Goal: Task Accomplishment & Management: Use online tool/utility

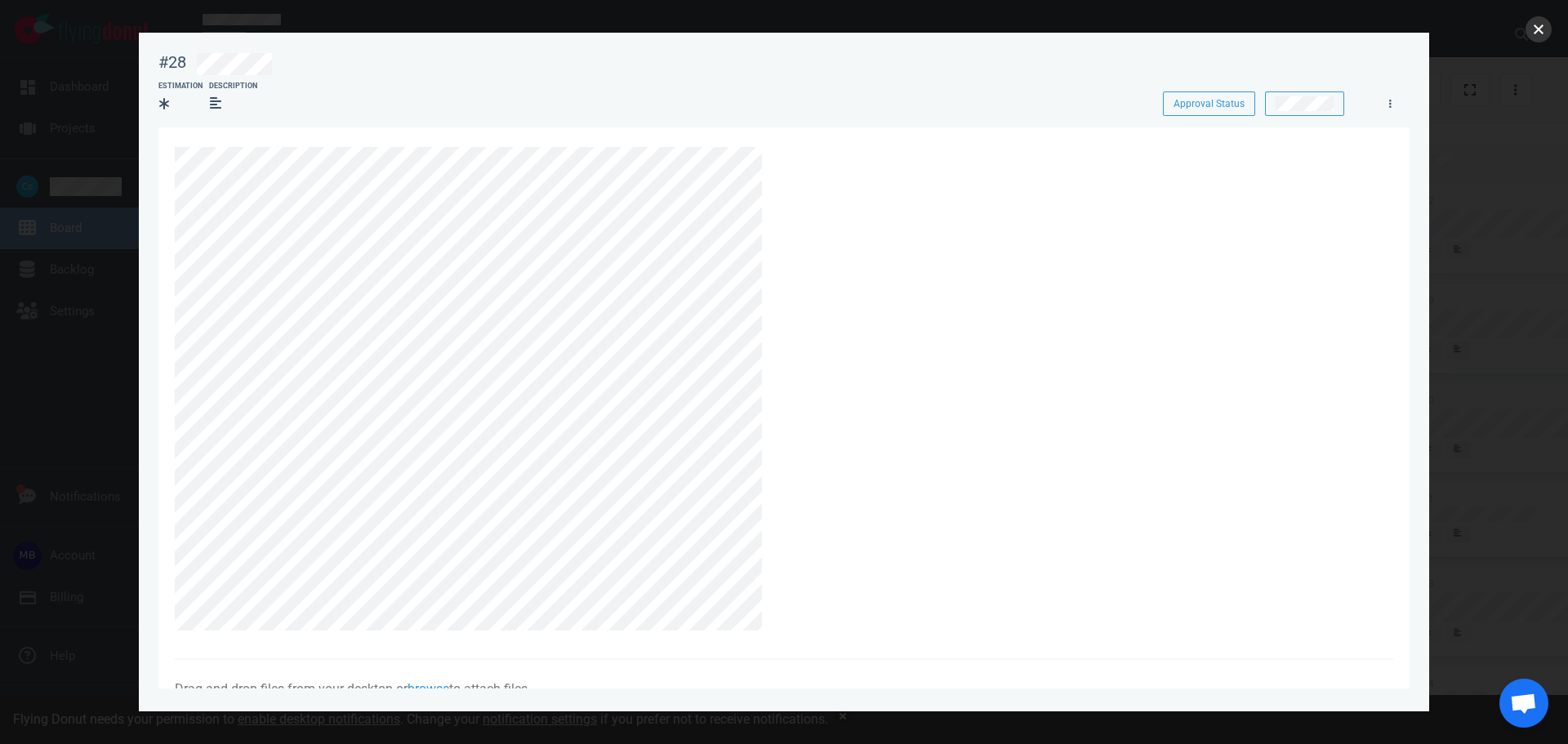
click at [1539, 29] on button "close" at bounding box center [1539, 29] width 26 height 26
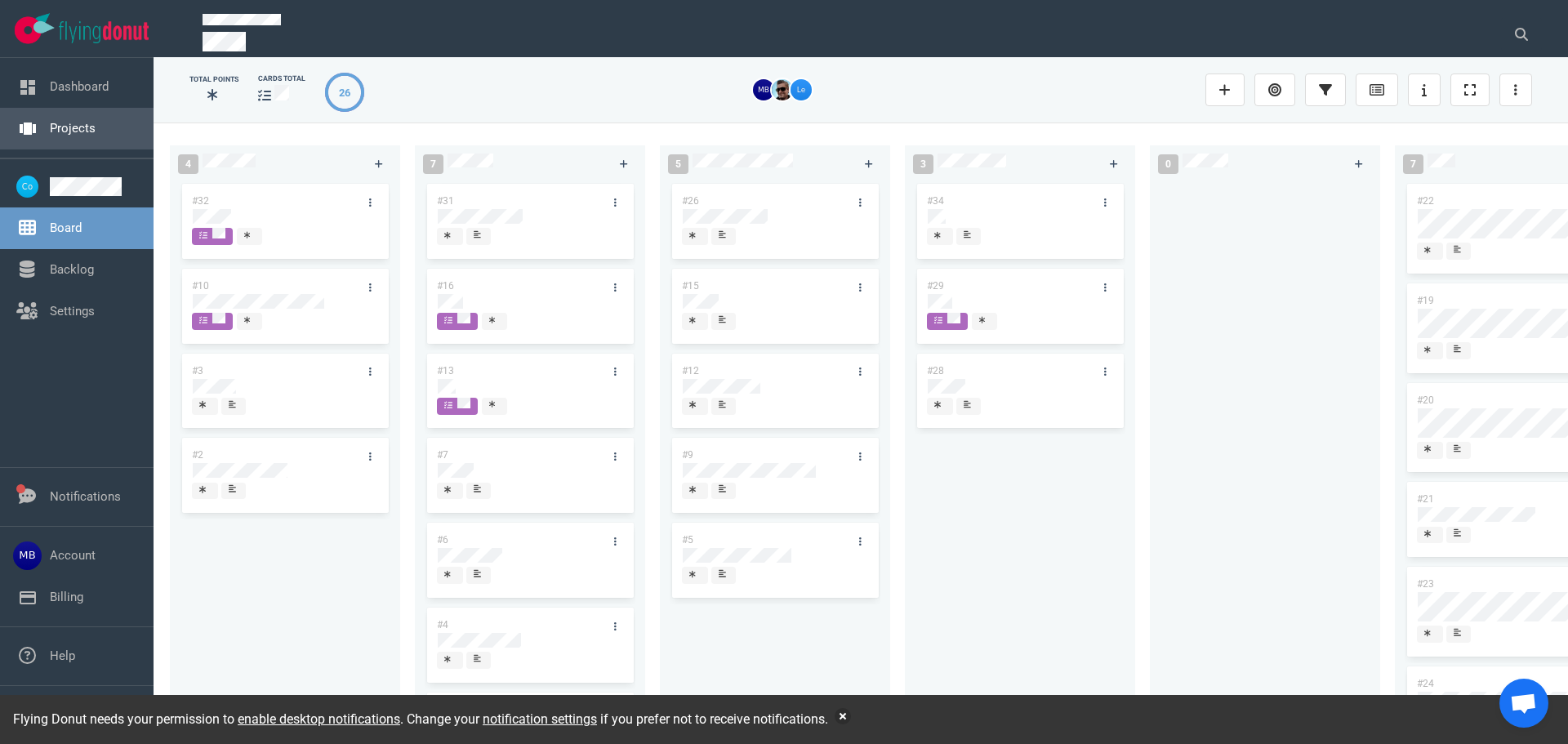
click at [79, 121] on link "Projects" at bounding box center [72, 128] width 46 height 15
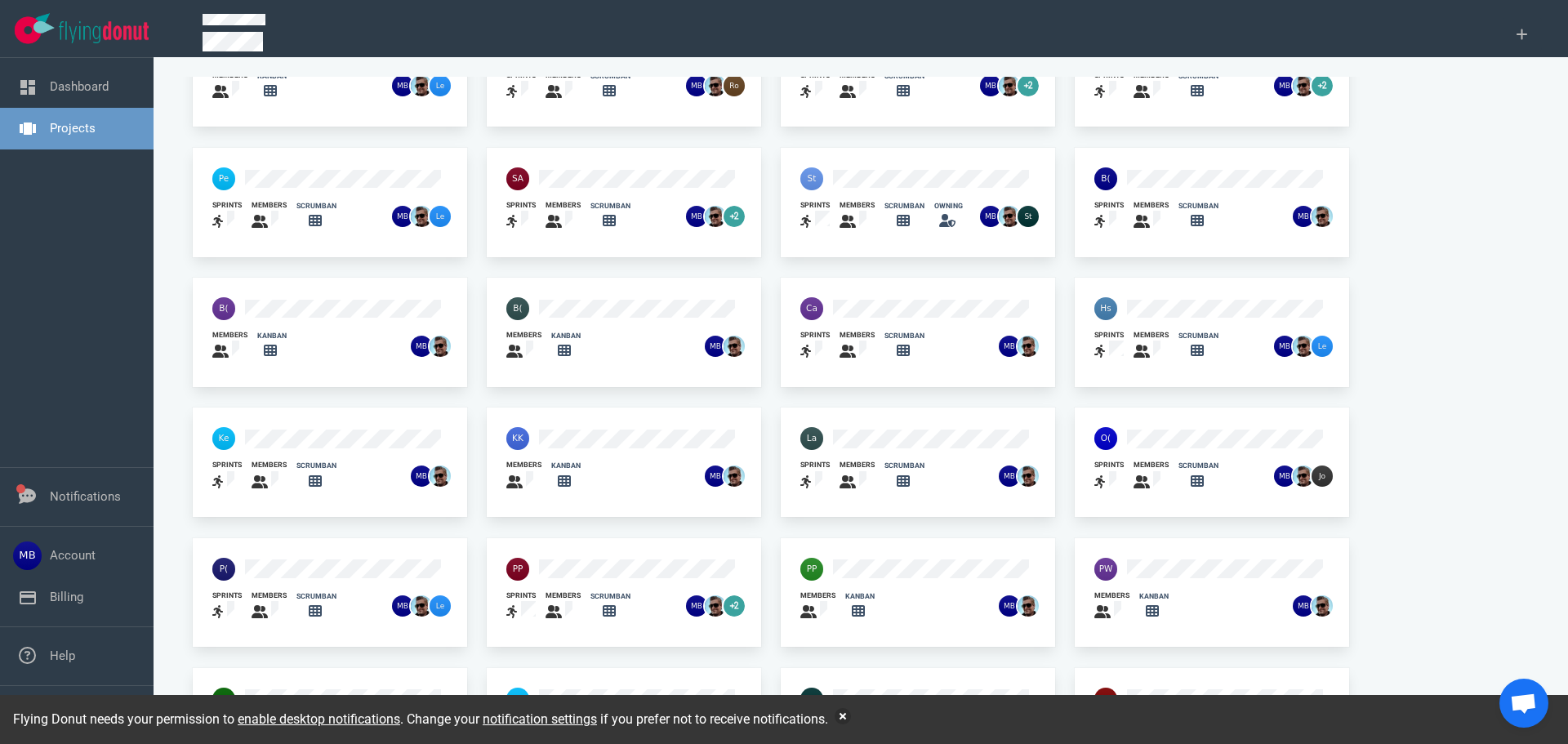
scroll to position [107, 0]
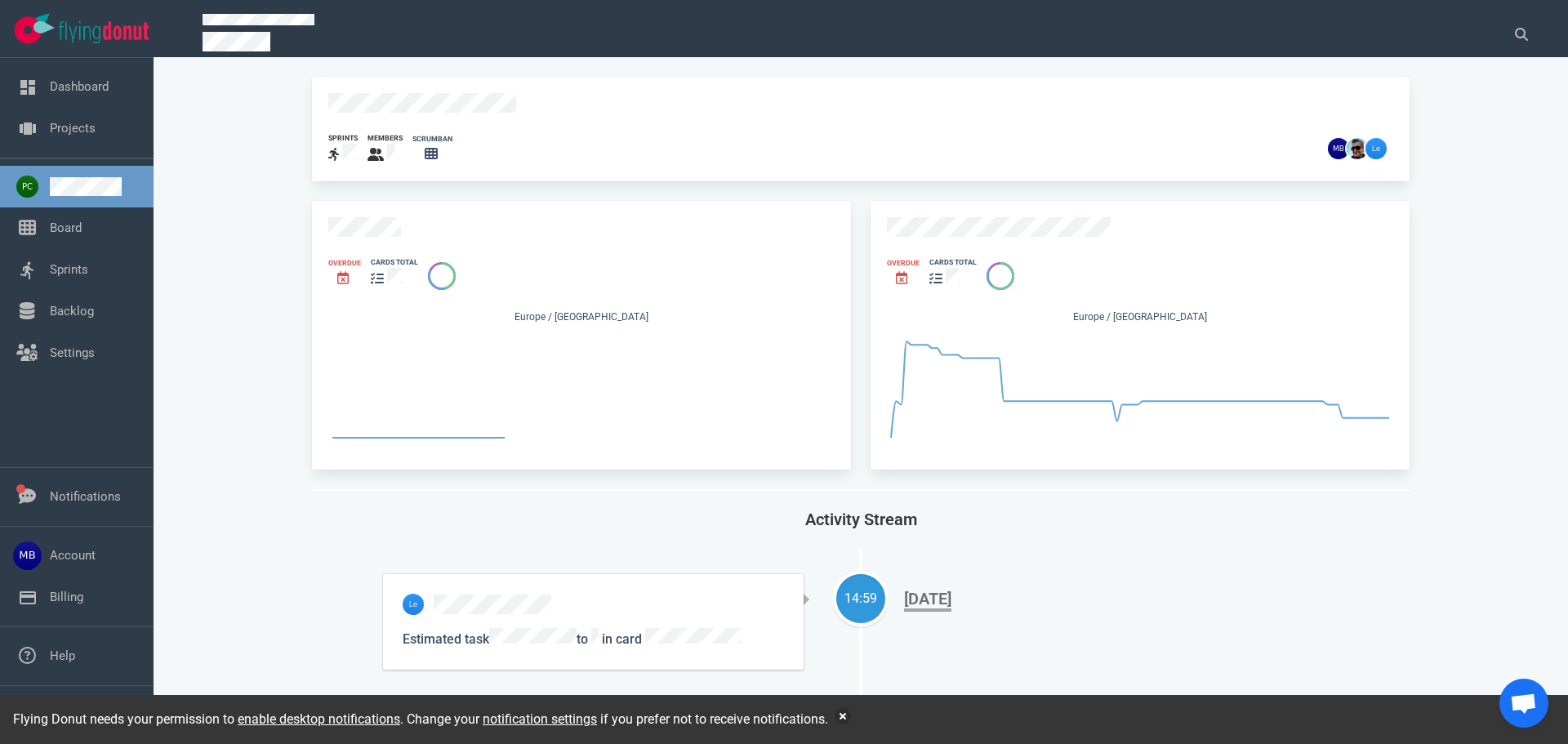
click at [987, 205] on div "Overdue cards total [GEOGRAPHIC_DATA] / [GEOGRAPHIC_DATA]" at bounding box center [1140, 335] width 539 height 268
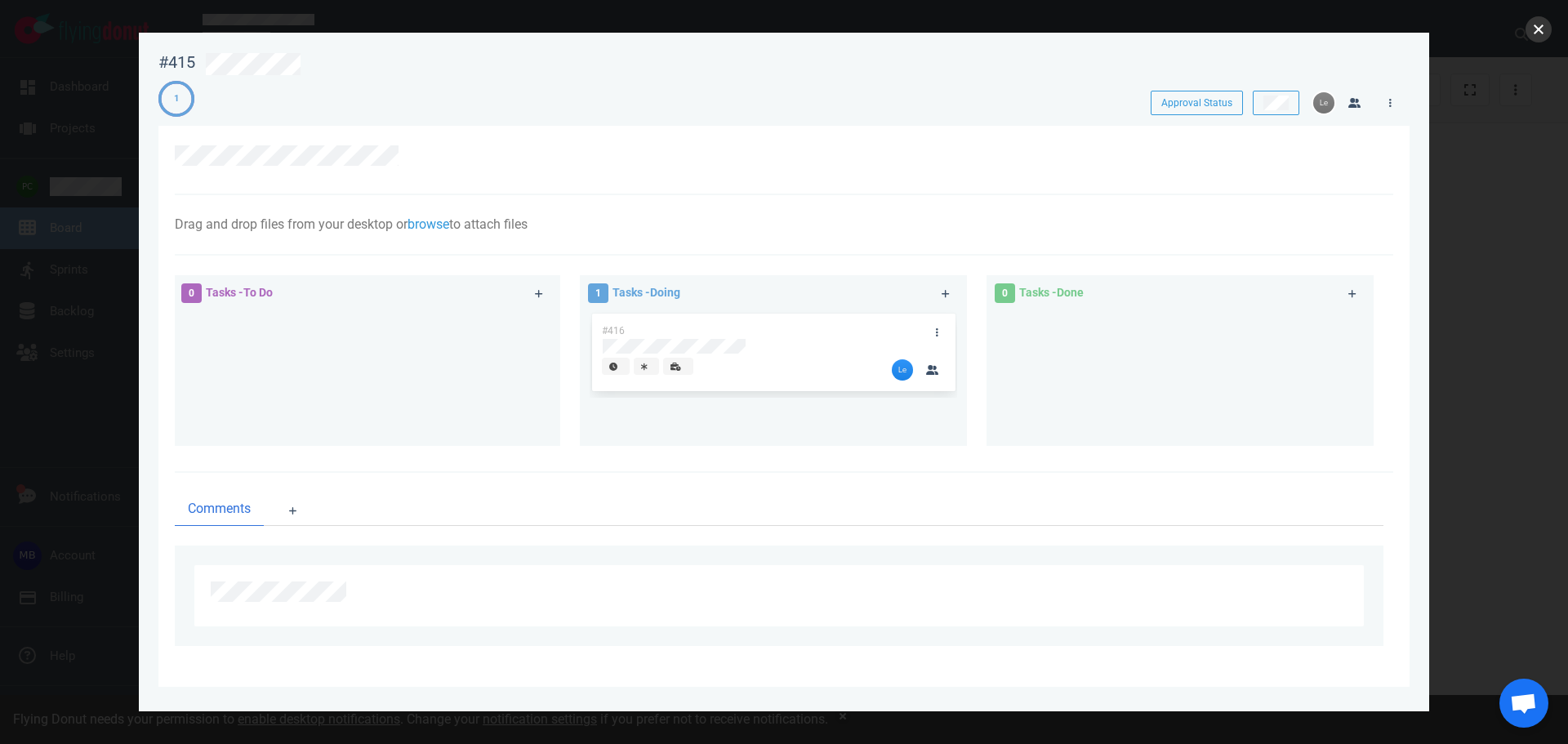
click at [1544, 31] on button "close" at bounding box center [1539, 29] width 26 height 26
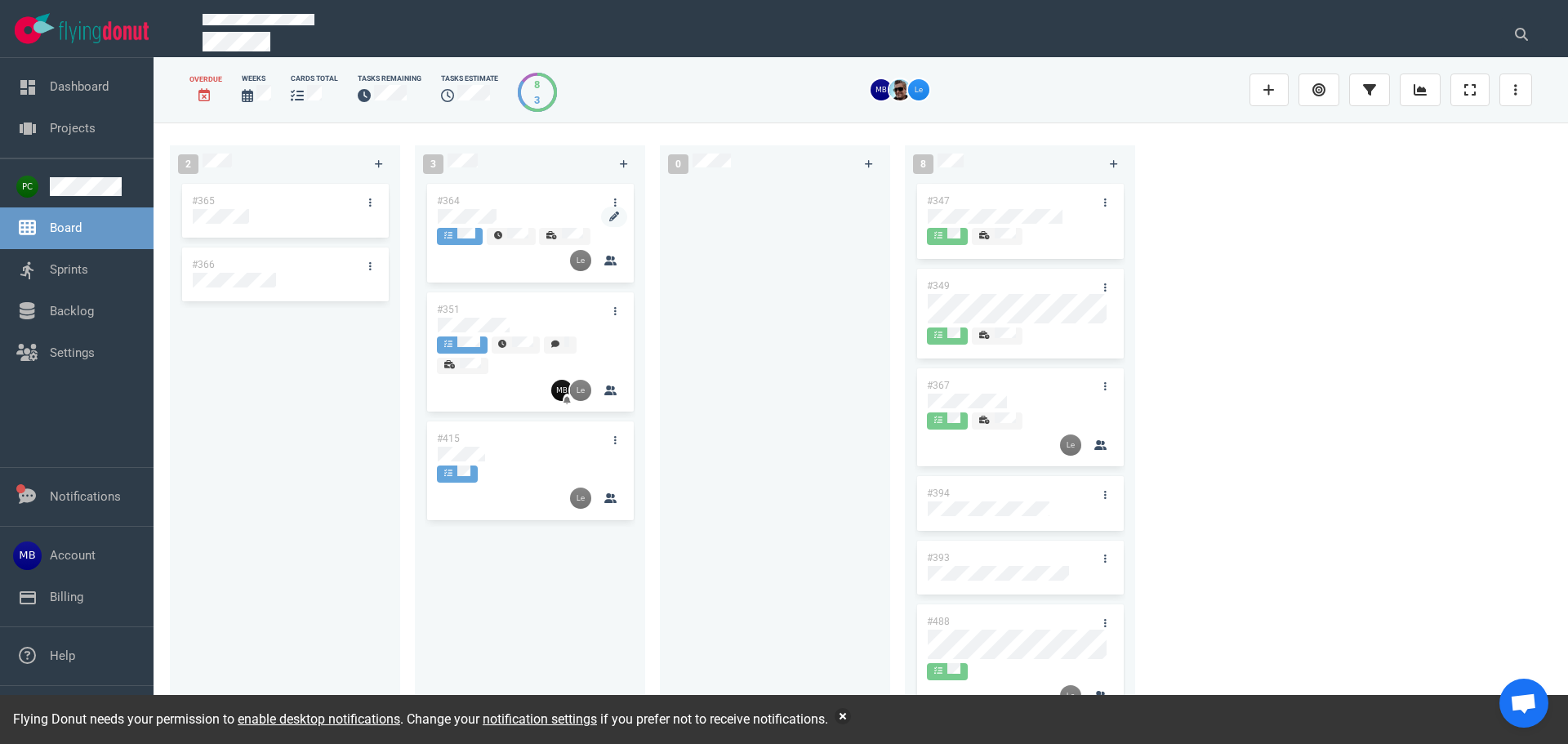
click at [499, 213] on div at bounding box center [530, 216] width 185 height 15
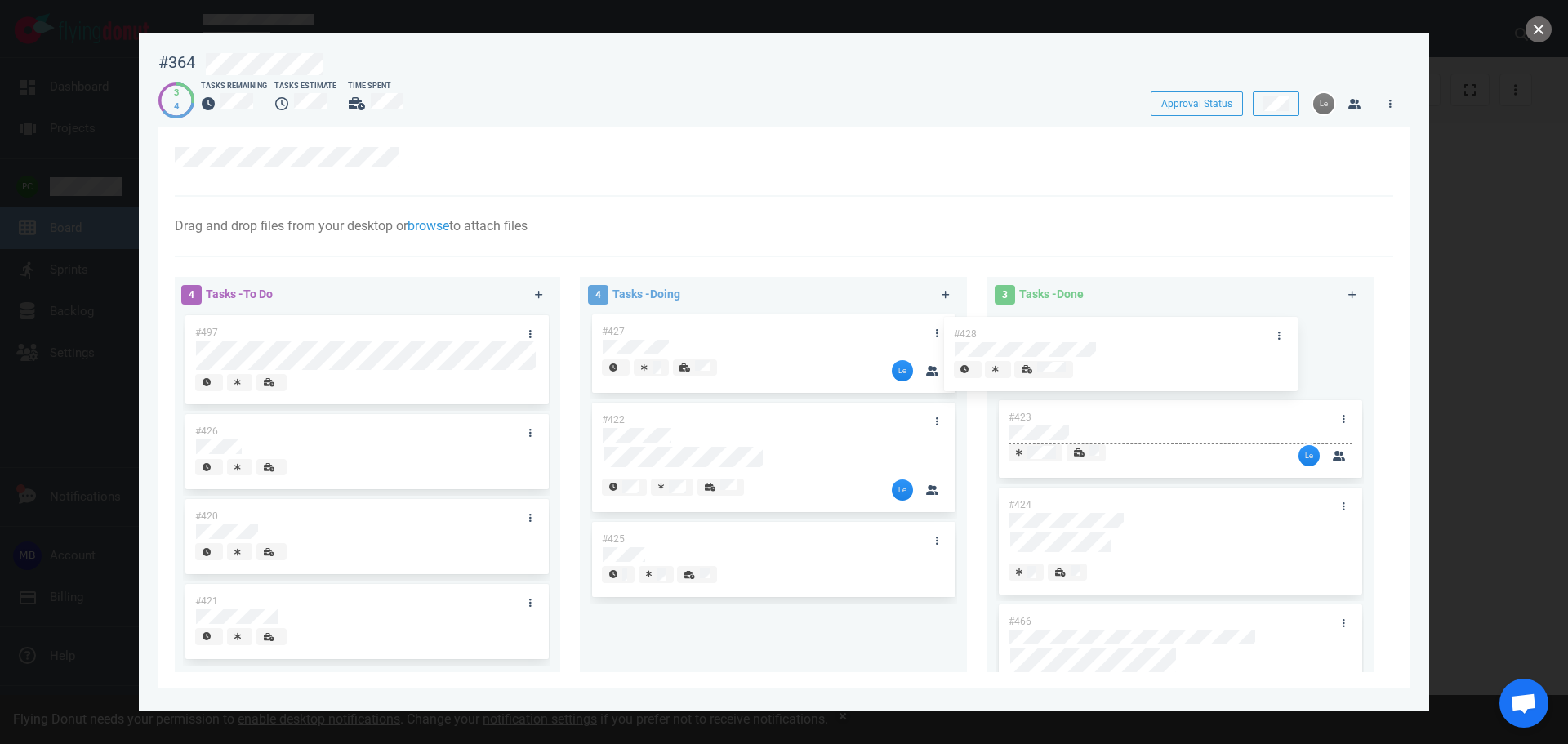
drag, startPoint x: 841, startPoint y: 356, endPoint x: 1195, endPoint y: 374, distance: 354.5
click at [1195, 374] on div "4 Tasks - To Do #497 #426 #420 #421 4 Tasks - Doing #428 #427 #422 #425 #428 3 …" at bounding box center [779, 477] width 1229 height 420
click at [1007, 535] on div "4 Tasks - To Do #497 #426 #420 #421 3 Tasks - Doing #427 #422 #425 #425 4 Tasks…" at bounding box center [779, 477] width 1229 height 420
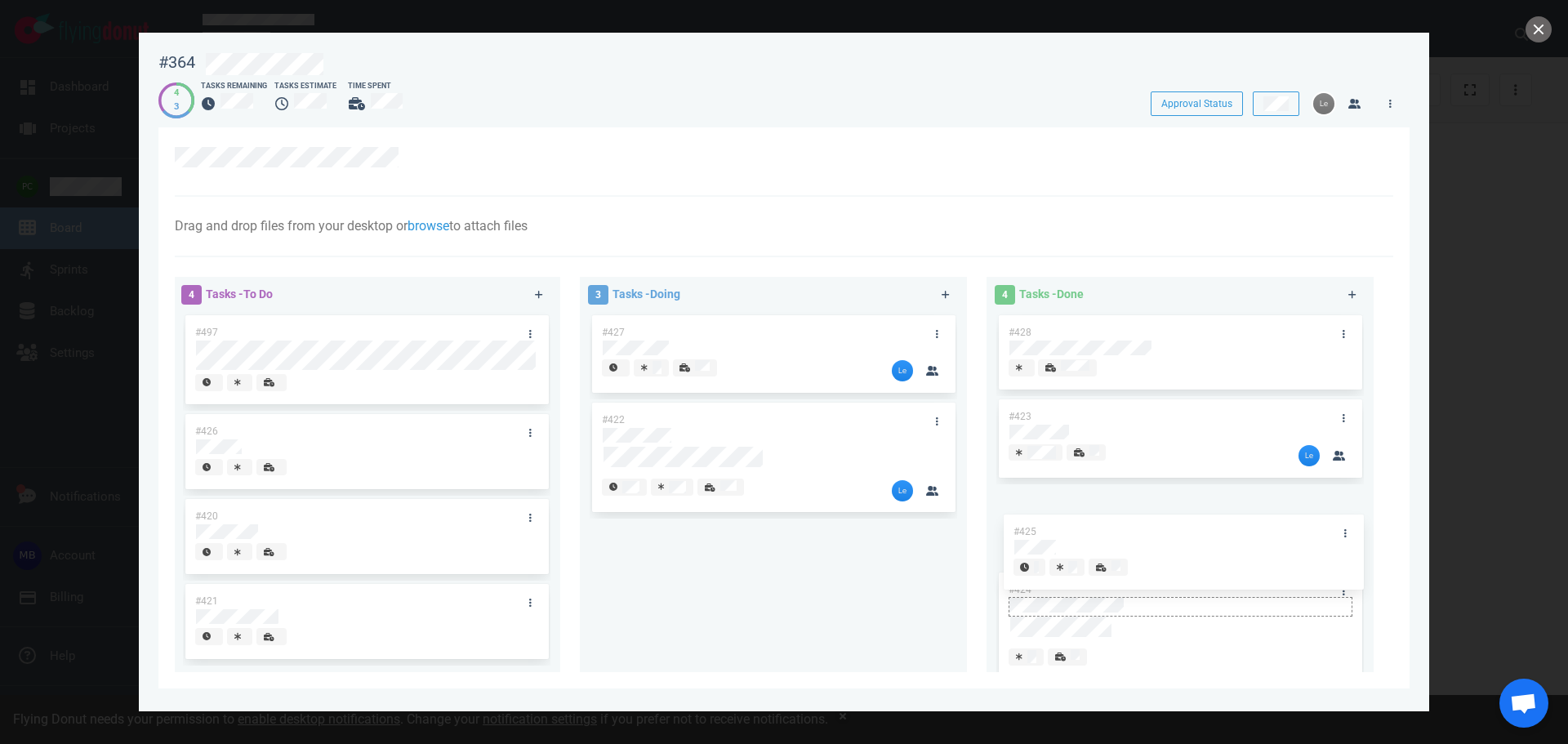
drag, startPoint x: 772, startPoint y: 540, endPoint x: 1188, endPoint y: 532, distance: 416.1
click at [1188, 532] on div "4 Tasks - To Do #497 #426 #420 #421 3 Tasks - Doing #427 #422 #425 #425 4 Tasks…" at bounding box center [779, 477] width 1229 height 420
click at [533, 427] on link at bounding box center [530, 433] width 26 height 21
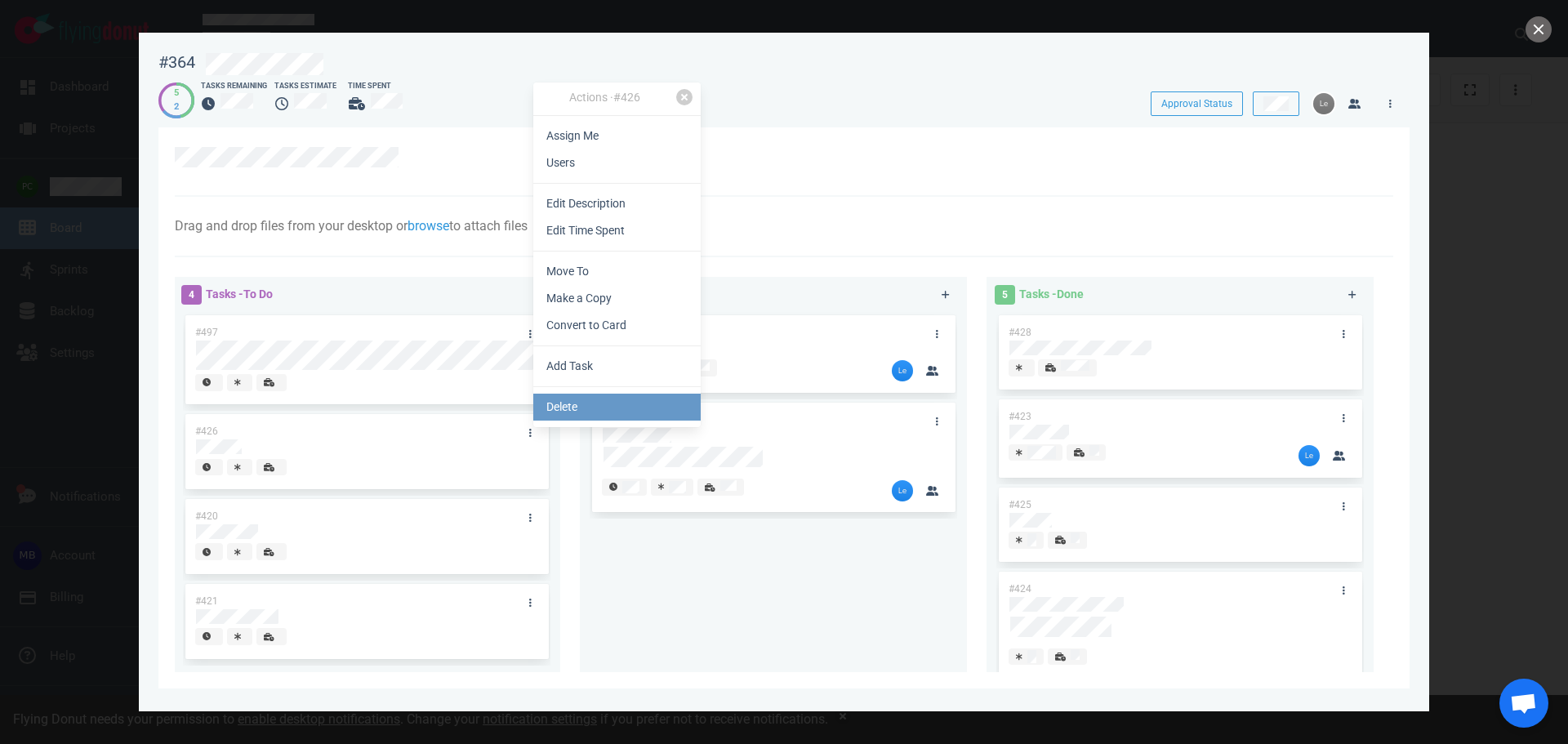
click at [564, 412] on link "Delete" at bounding box center [617, 407] width 167 height 27
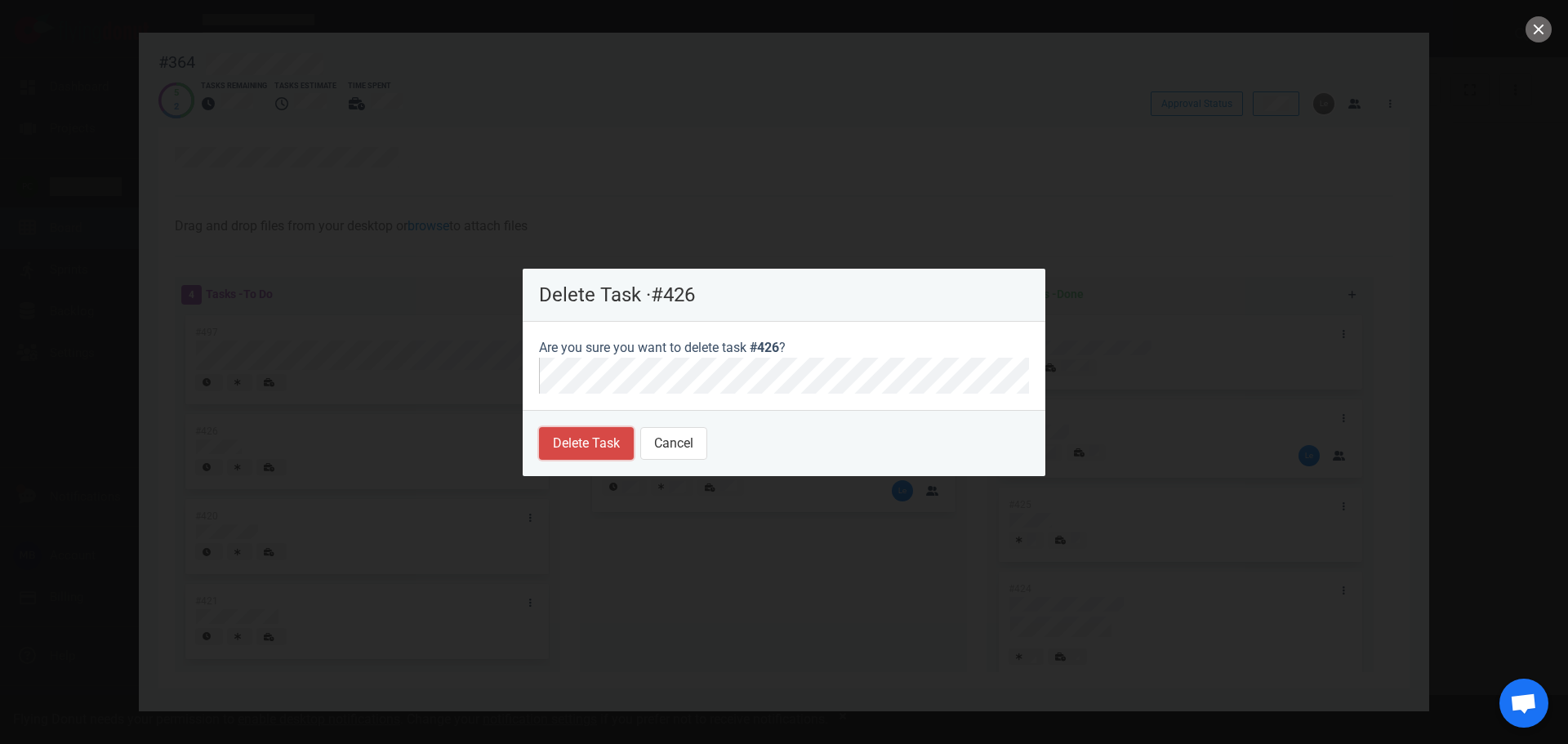
click at [589, 440] on button "Delete Task" at bounding box center [587, 444] width 95 height 33
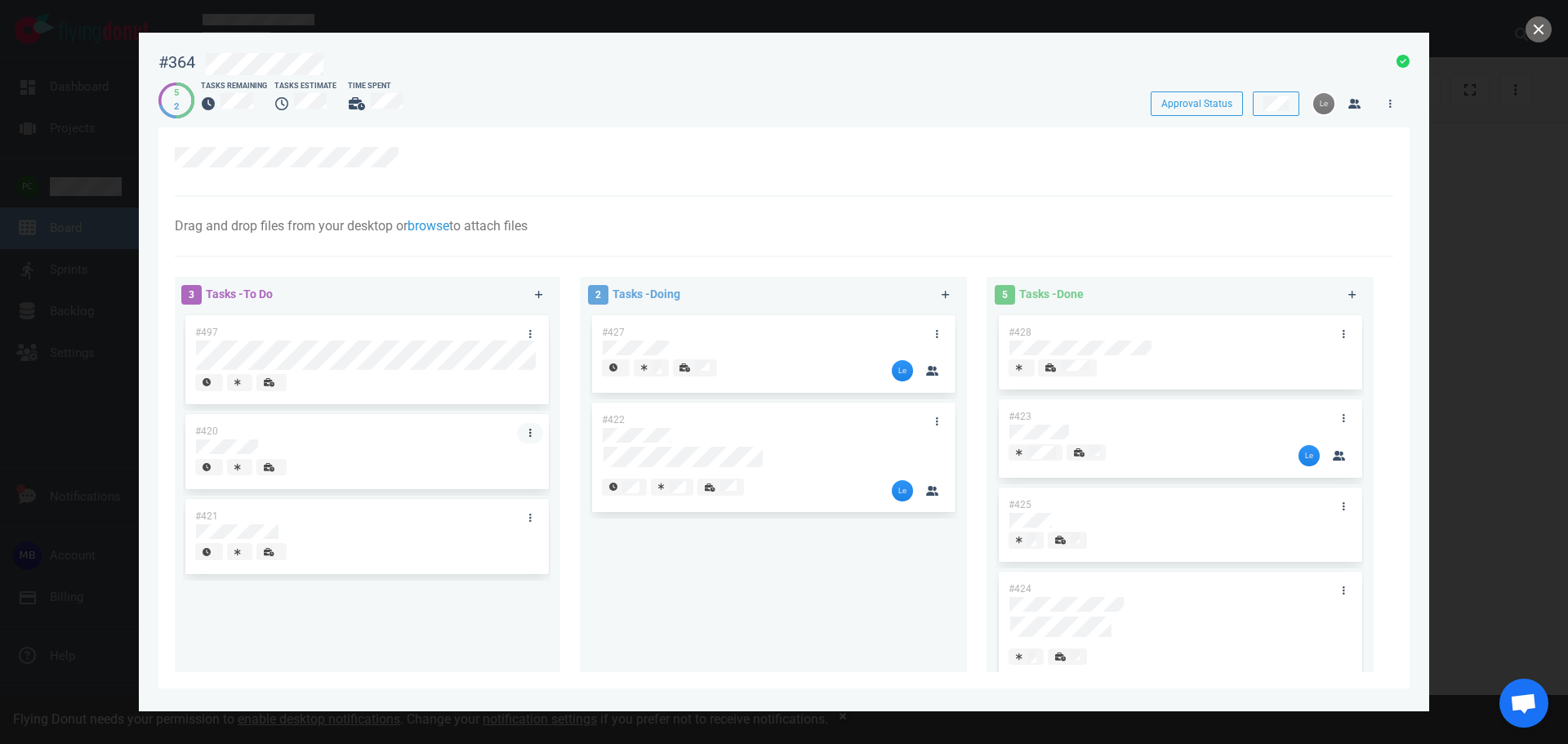
click at [529, 428] on icon at bounding box center [530, 432] width 3 height 9
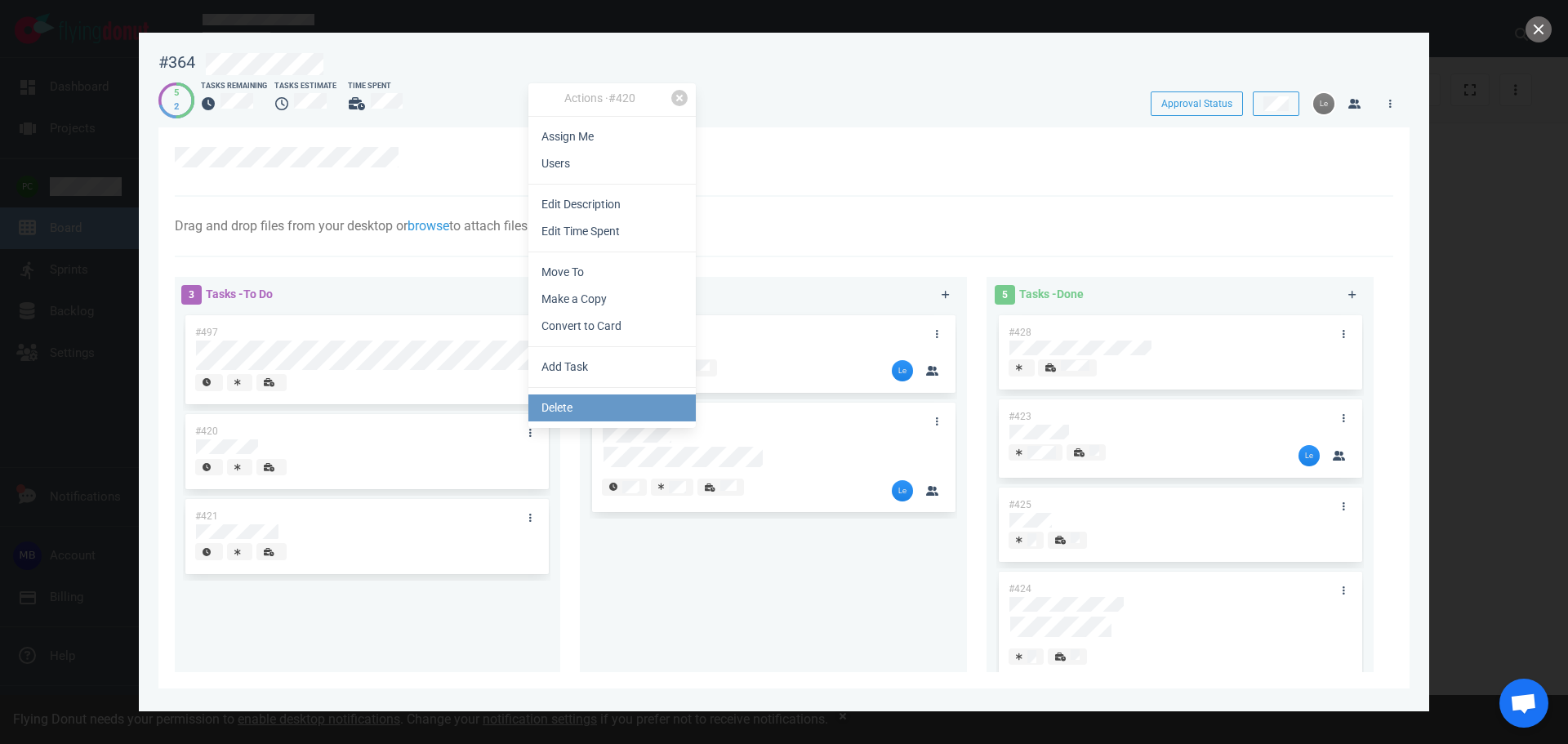
click at [557, 416] on link "Delete" at bounding box center [612, 407] width 167 height 27
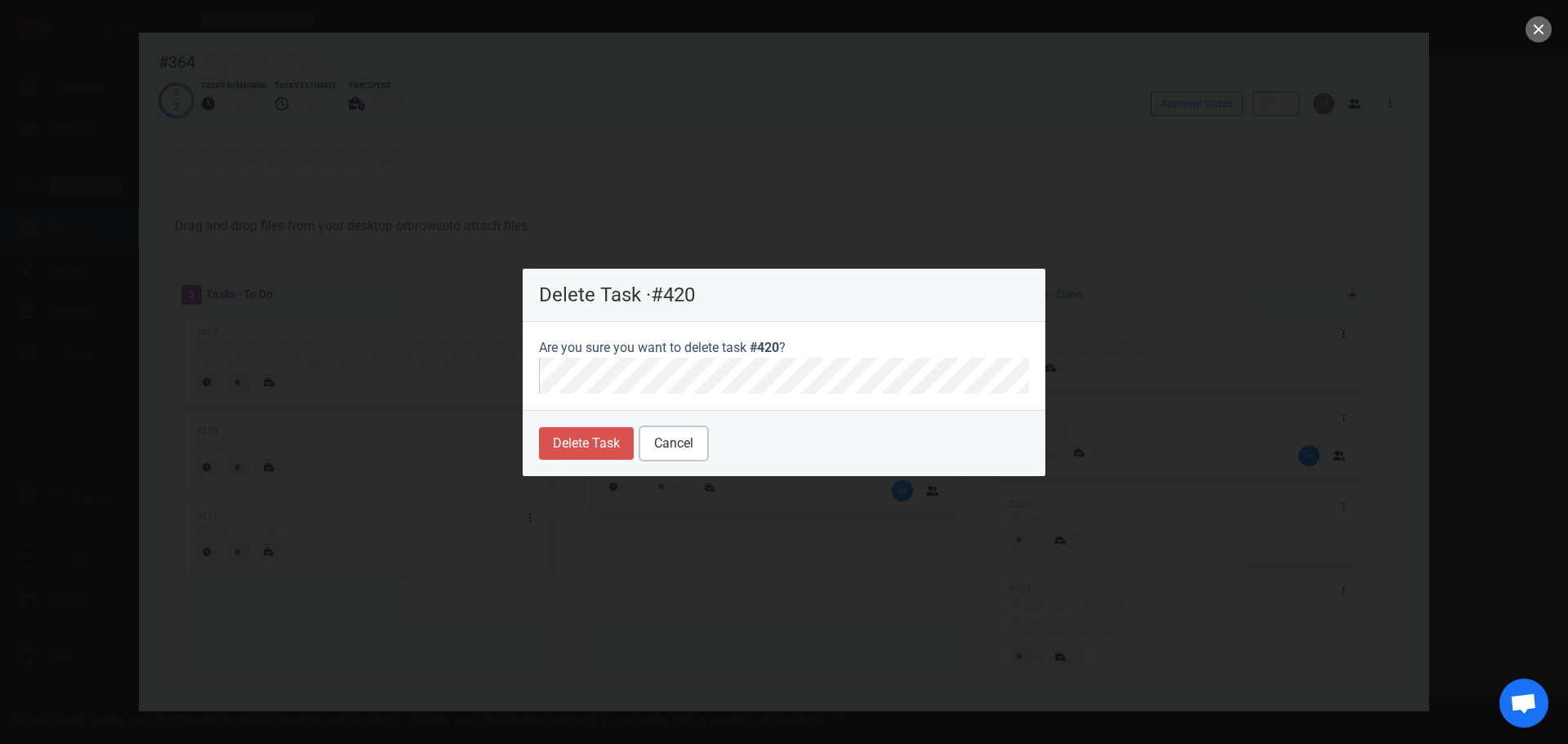
click at [696, 443] on button "Cancel" at bounding box center [674, 444] width 67 height 33
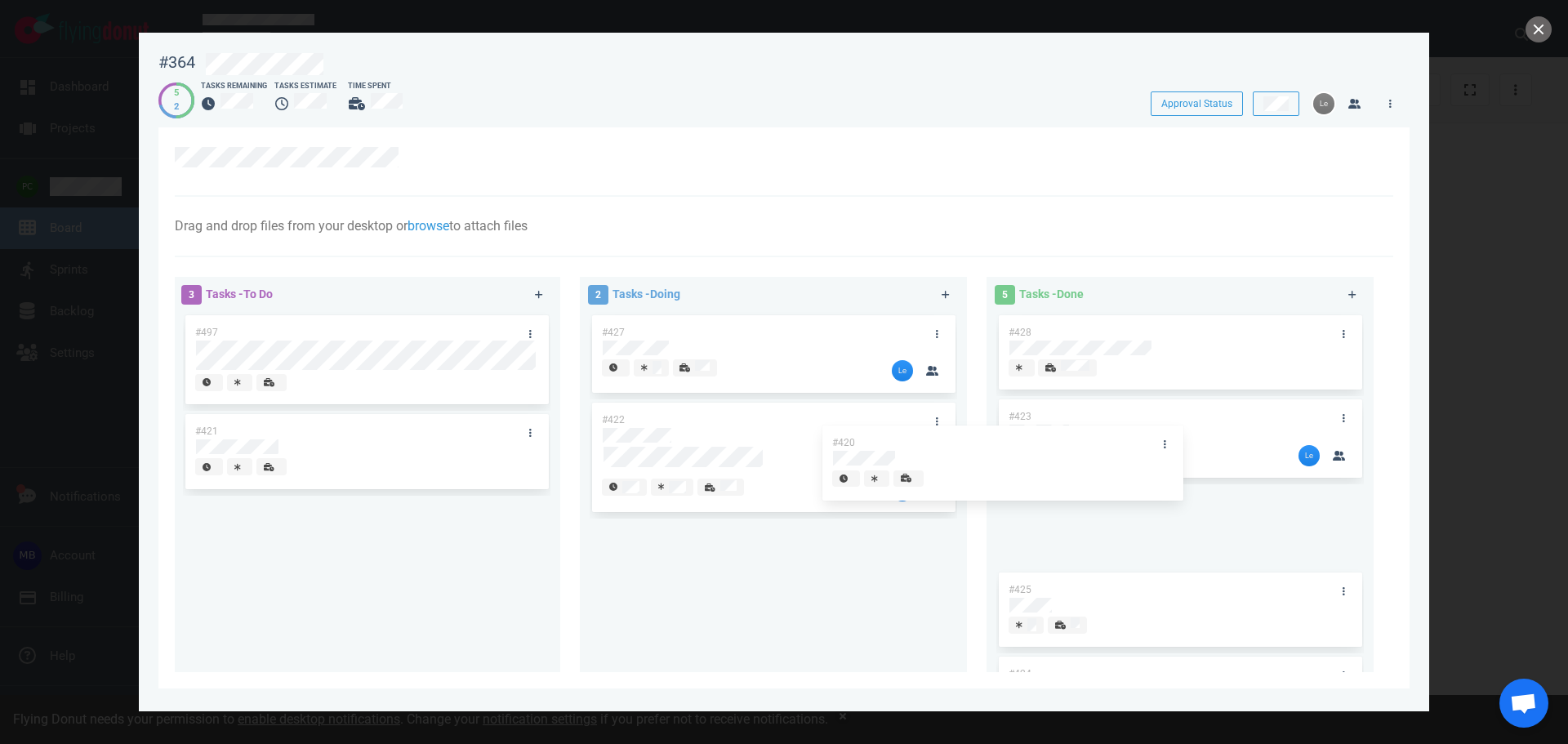
drag, startPoint x: 468, startPoint y: 433, endPoint x: 1143, endPoint y: 445, distance: 675.1
click at [1143, 445] on div "3 Tasks - To Do #497 #420 #421 #420 2 Tasks - Doing #427 #422 5 Tasks - Done #4…" at bounding box center [779, 477] width 1229 height 420
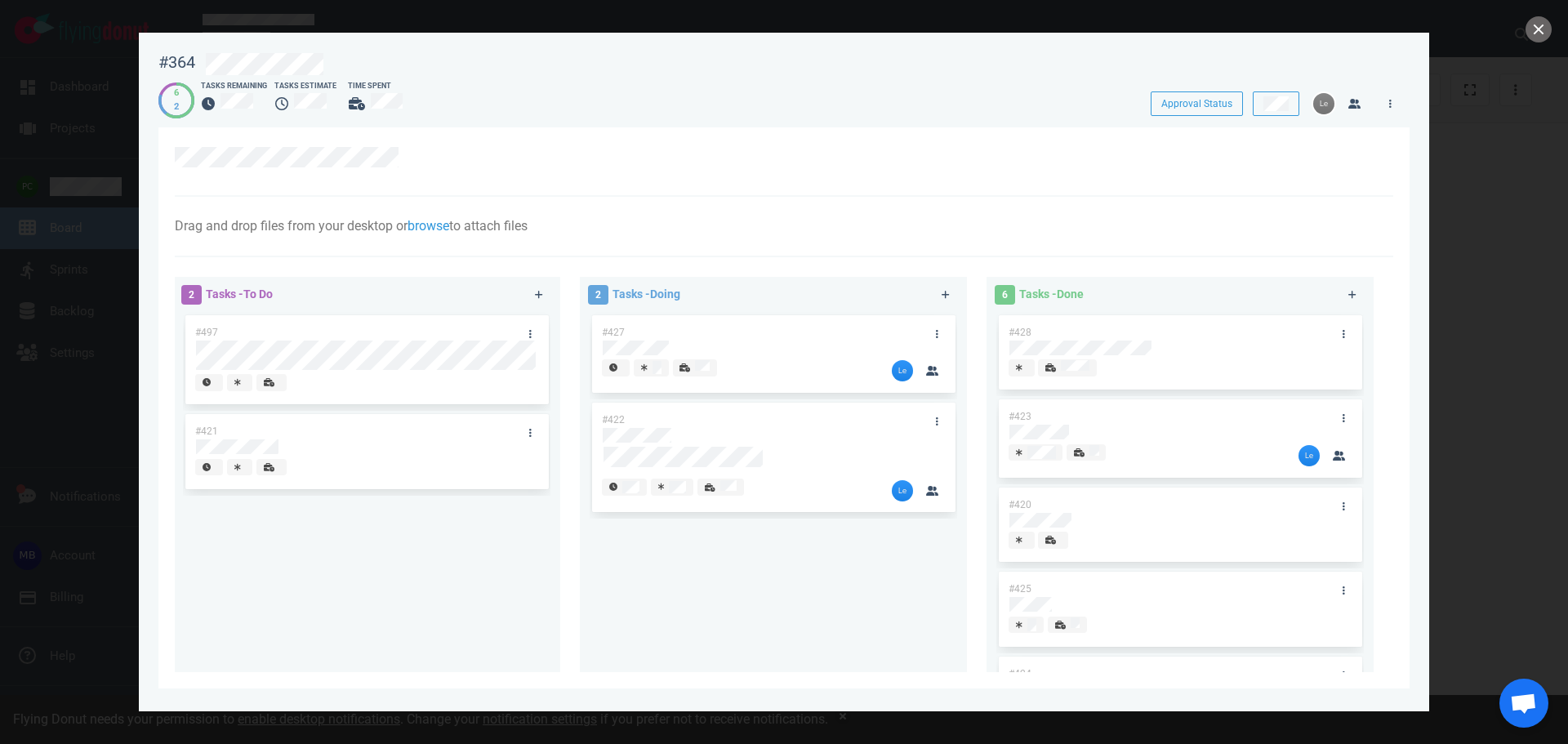
click at [1065, 536] on link at bounding box center [1055, 541] width 34 height 11
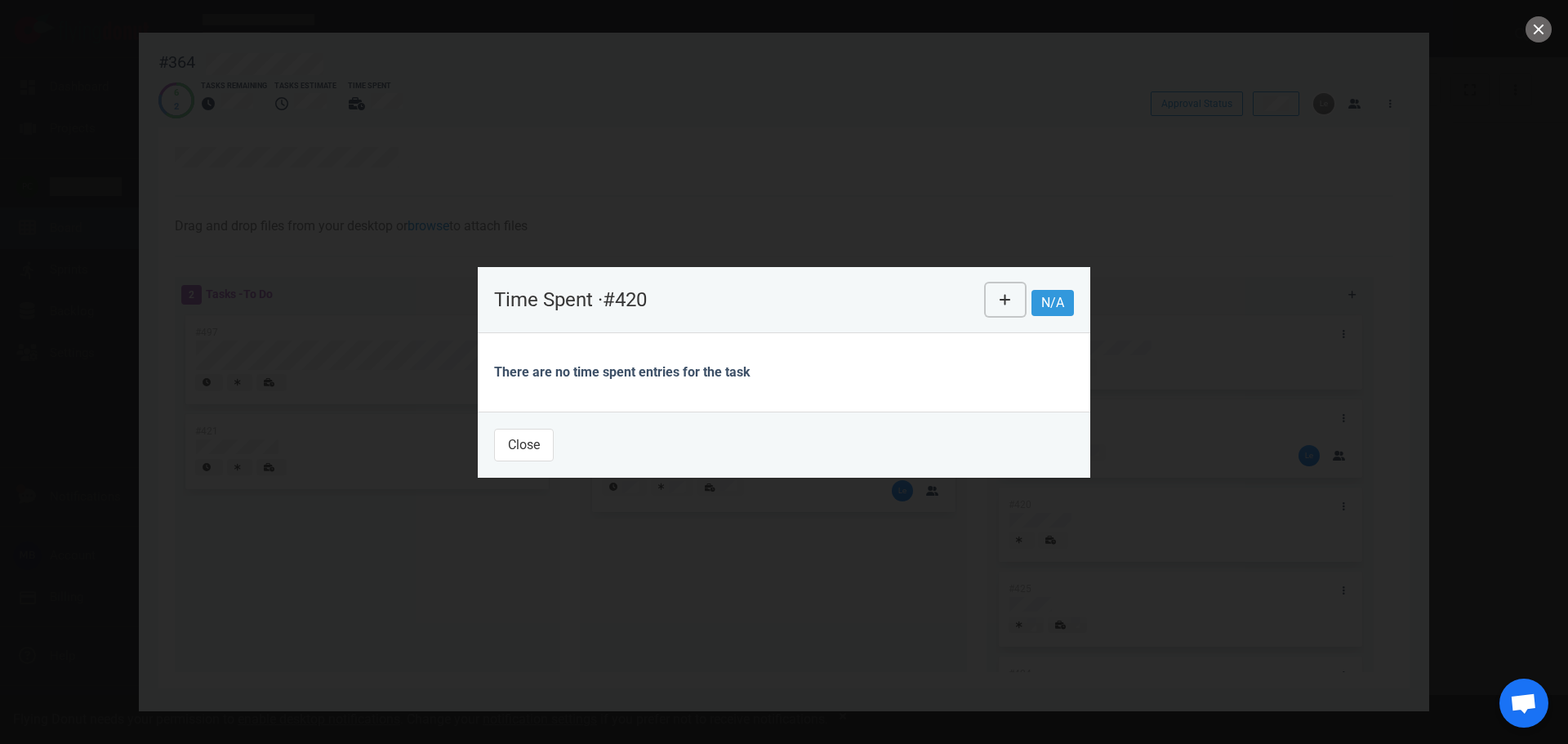
click at [1006, 302] on icon at bounding box center [1005, 299] width 11 height 13
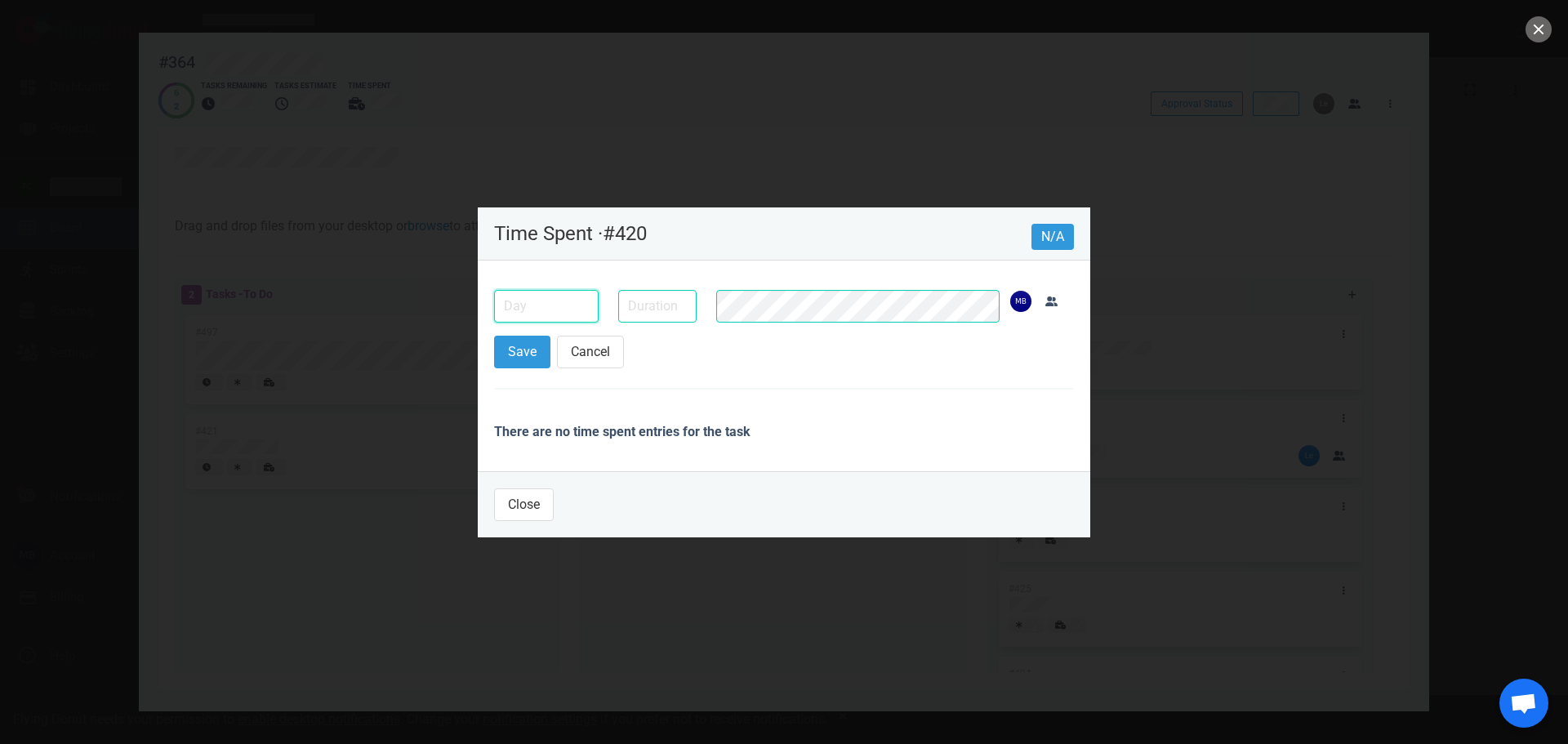
click at [585, 305] on input "text" at bounding box center [546, 306] width 104 height 33
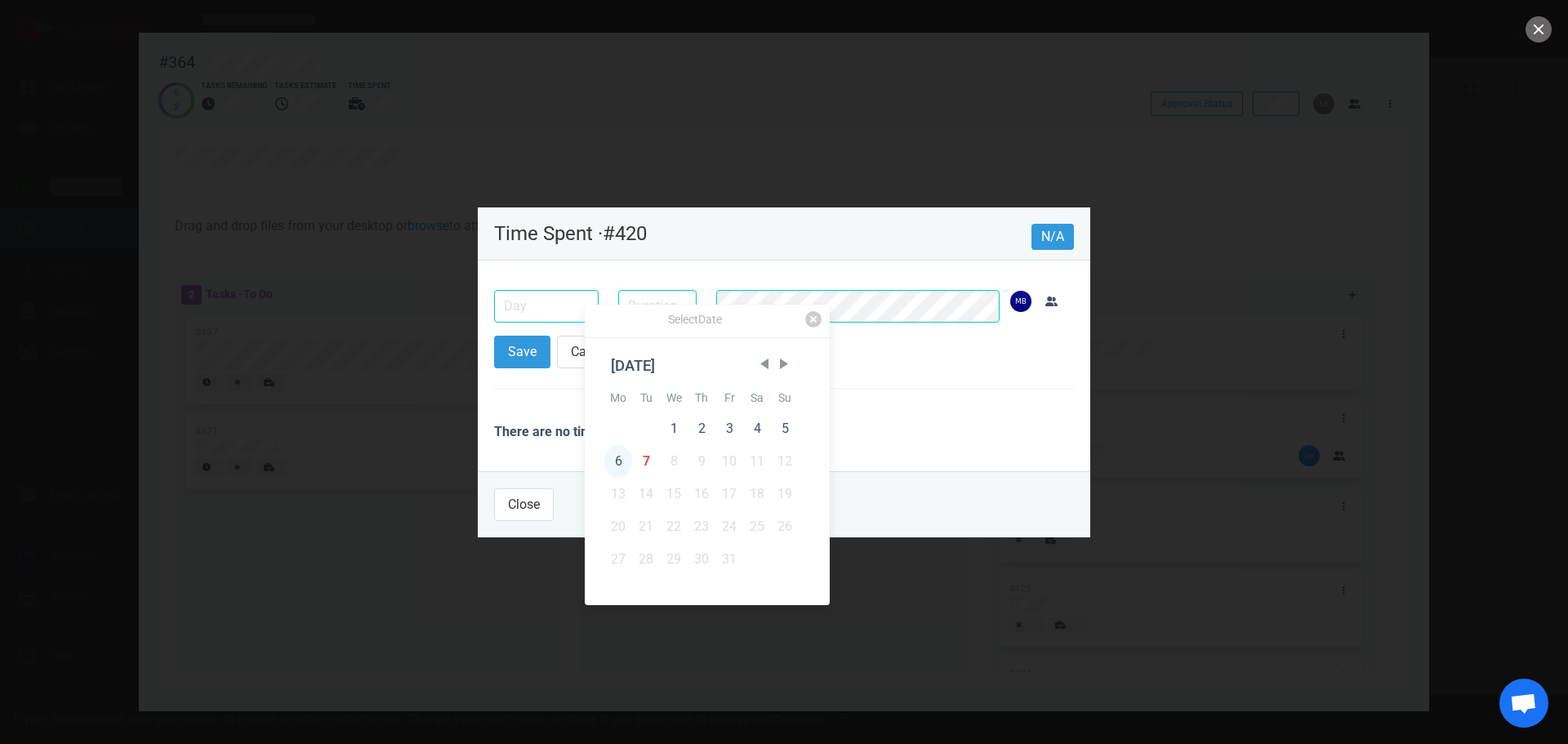
click at [626, 458] on div "6" at bounding box center [618, 462] width 28 height 33
type input "[DATE]"
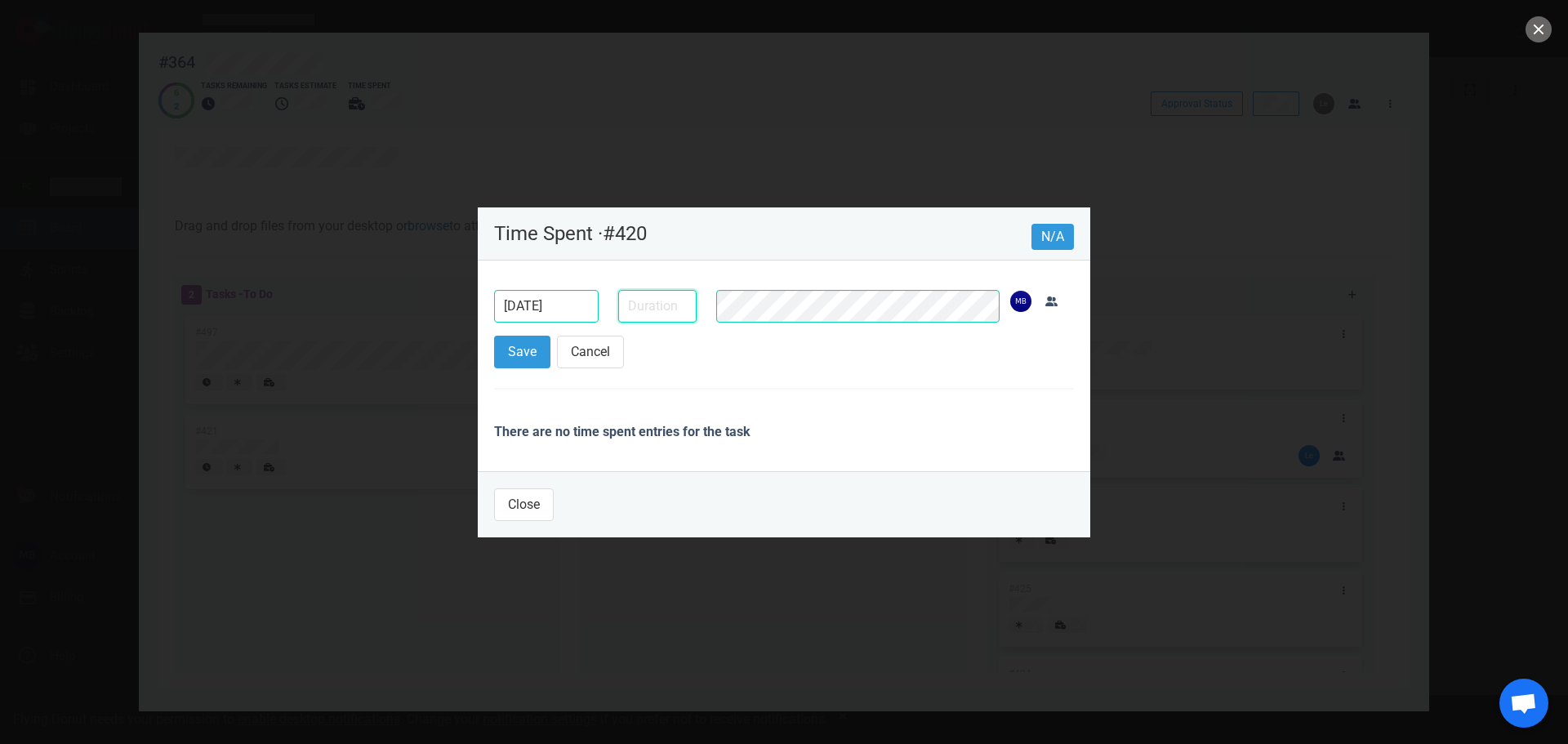
click at [644, 305] on input "text" at bounding box center [657, 306] width 79 height 33
type input "2h"
click at [525, 346] on button "Save" at bounding box center [522, 352] width 56 height 33
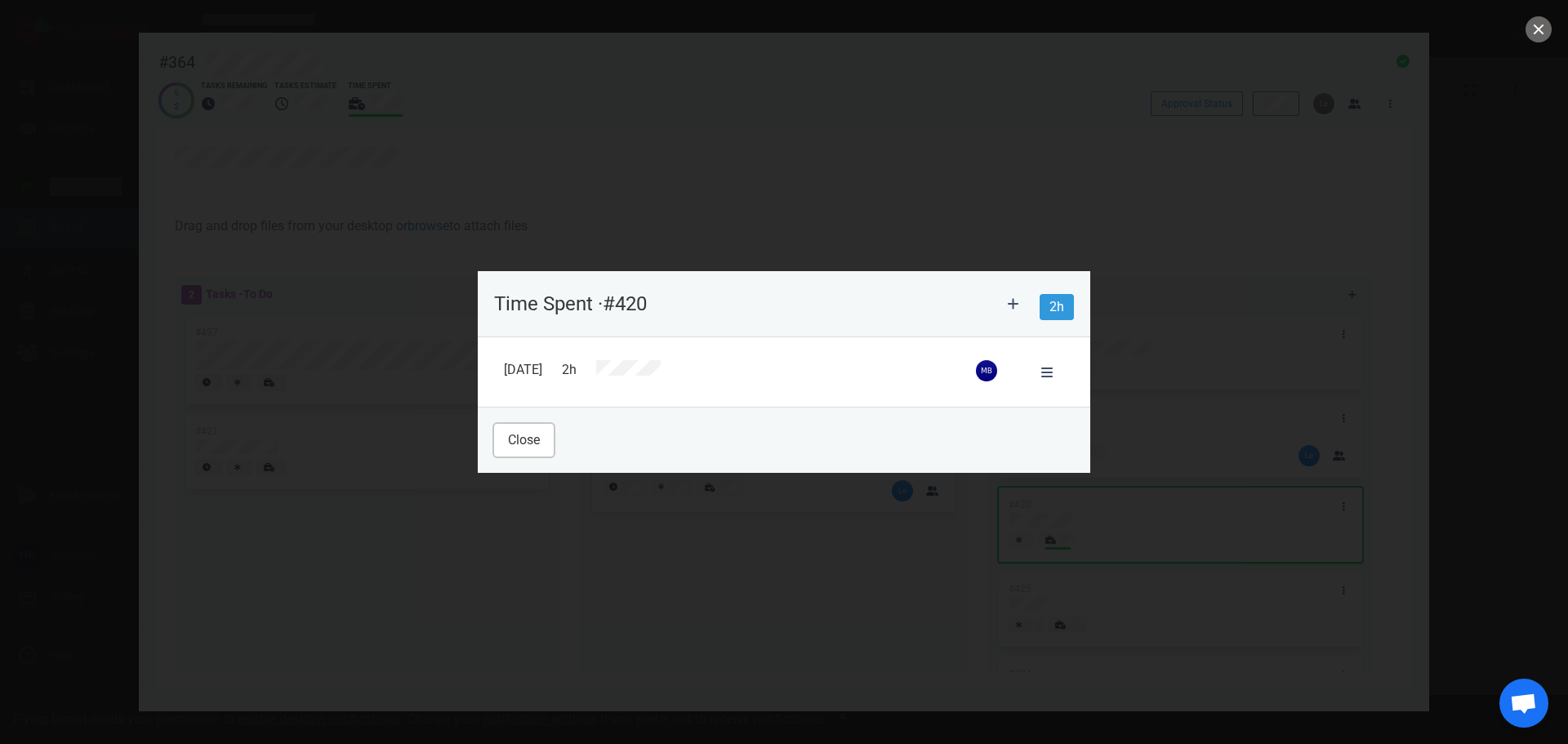
click at [529, 435] on button "Close" at bounding box center [524, 440] width 60 height 33
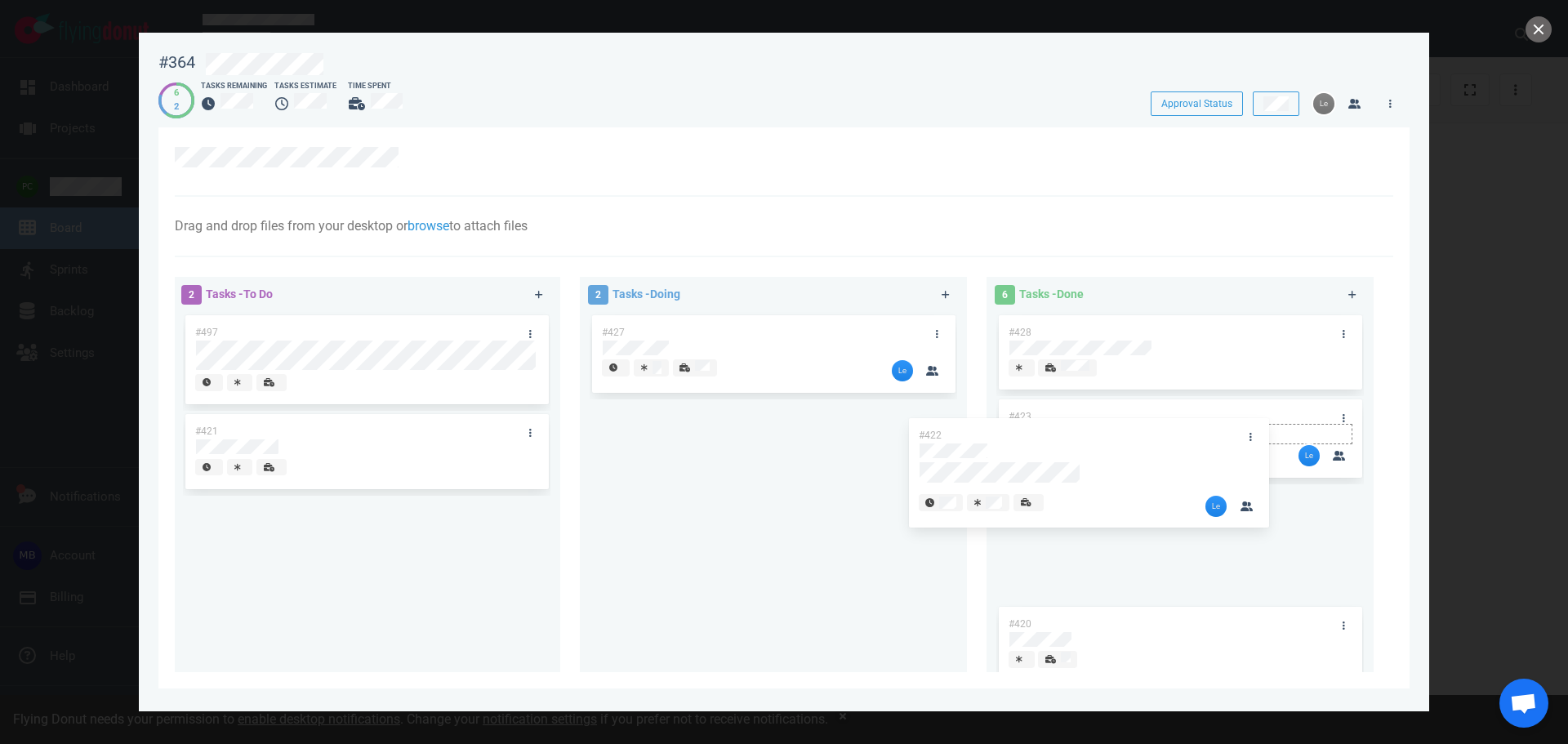
drag, startPoint x: 774, startPoint y: 413, endPoint x: 1093, endPoint y: 429, distance: 319.4
click at [1093, 429] on div "2 Tasks - To Do #497 #421 2 Tasks - Doing #427 #422 #422 6 Tasks - Done #428 #4…" at bounding box center [779, 477] width 1229 height 420
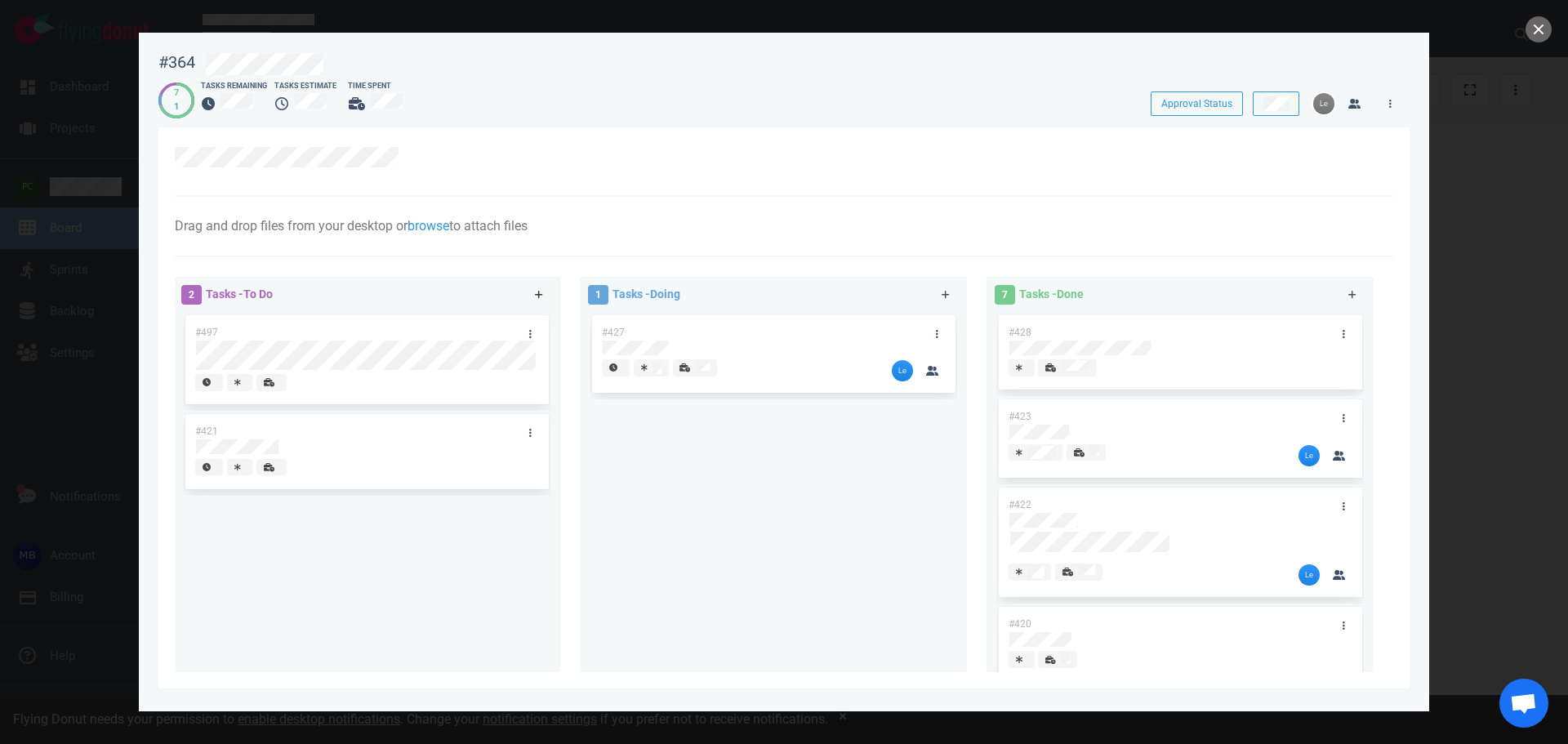
click at [538, 298] on icon at bounding box center [539, 294] width 9 height 9
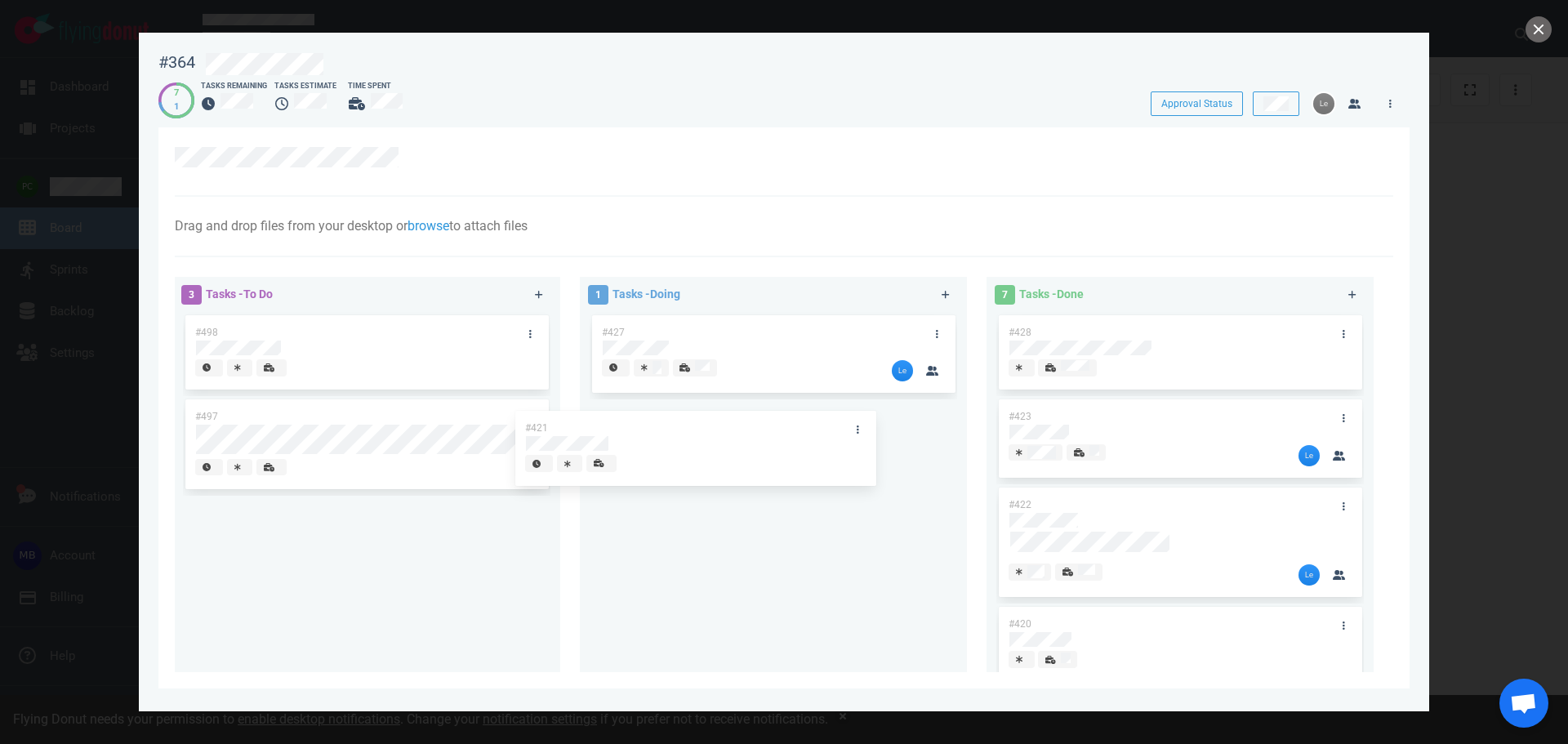
drag, startPoint x: 455, startPoint y: 569, endPoint x: 785, endPoint y: 480, distance: 341.8
click at [785, 480] on div "3 Tasks - To Do #498 #497 #421 #421 1 Tasks - Doing #427 7 Tasks - Done #428 #4…" at bounding box center [779, 477] width 1229 height 420
